Goal: Navigation & Orientation: Understand site structure

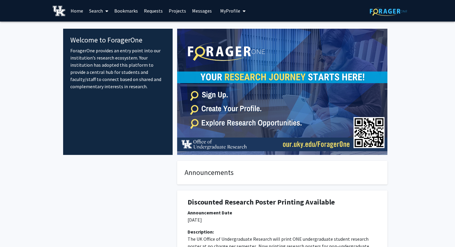
click at [160, 7] on link "Requests" at bounding box center [153, 10] width 25 height 21
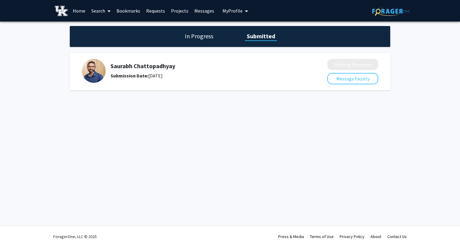
click at [183, 13] on link "Projects" at bounding box center [179, 10] width 23 height 21
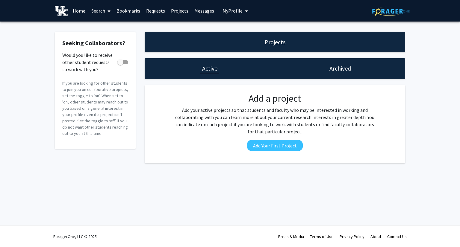
click at [135, 13] on link "Bookmarks" at bounding box center [128, 10] width 30 height 21
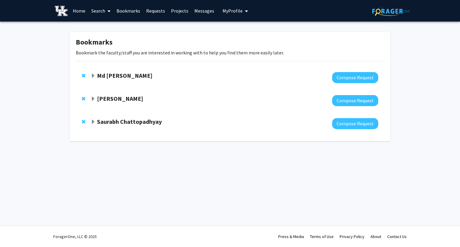
click at [207, 11] on link "Messages" at bounding box center [204, 10] width 26 height 21
